Goal: Navigation & Orientation: Go to known website

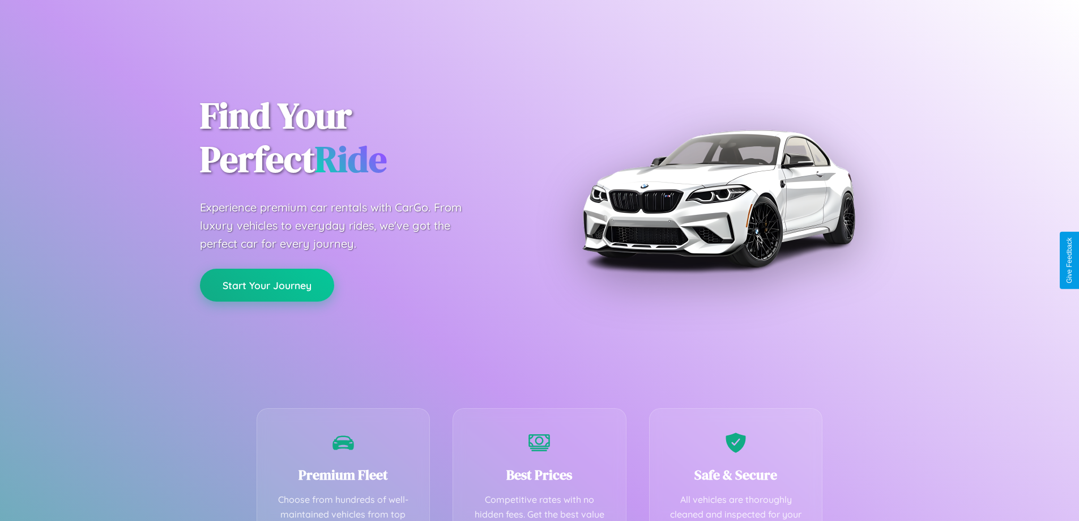
click at [267, 285] on button "Start Your Journey" at bounding box center [267, 285] width 134 height 33
click at [267, 284] on button "Start Your Journey" at bounding box center [267, 285] width 134 height 33
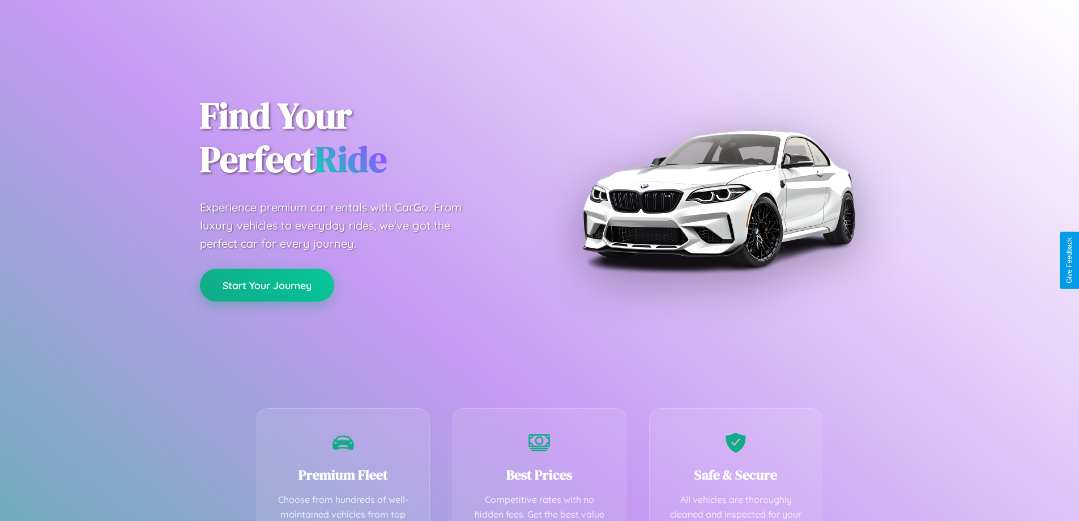
click at [267, 284] on button "Start Your Journey" at bounding box center [267, 285] width 134 height 33
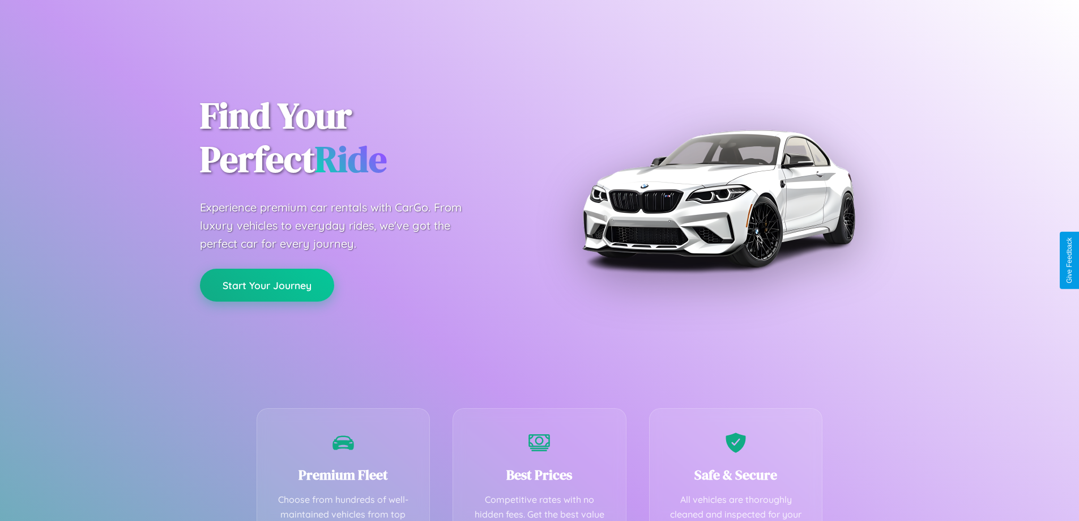
click at [267, 284] on button "Start Your Journey" at bounding box center [267, 285] width 134 height 33
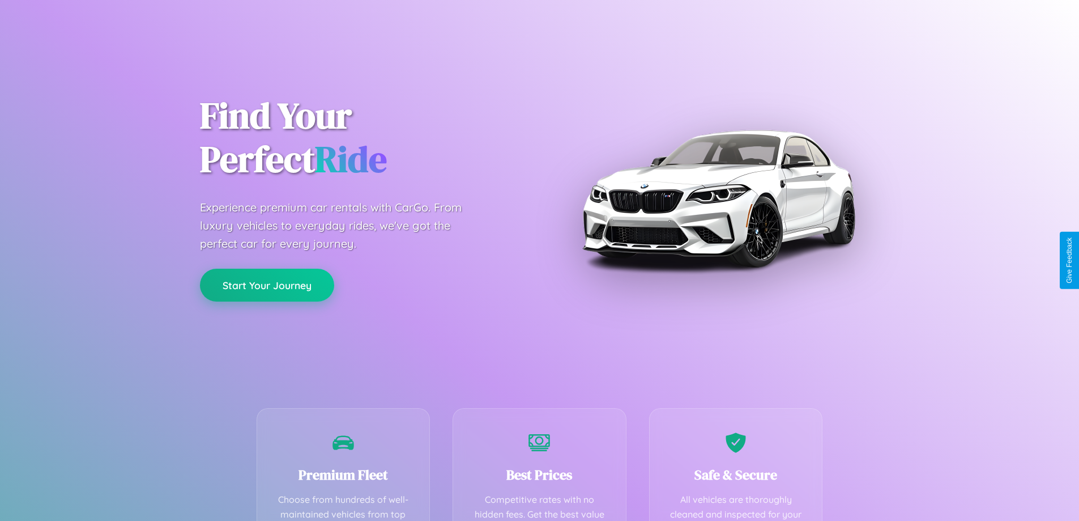
click at [267, 284] on button "Start Your Journey" at bounding box center [267, 285] width 134 height 33
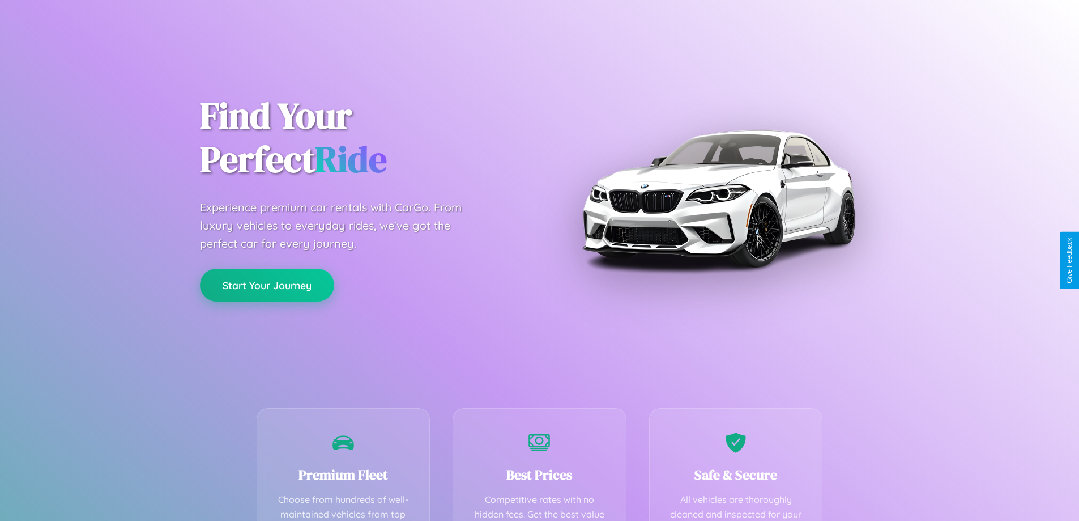
click at [267, 284] on button "Start Your Journey" at bounding box center [267, 285] width 134 height 33
